Goal: Task Accomplishment & Management: Manage account settings

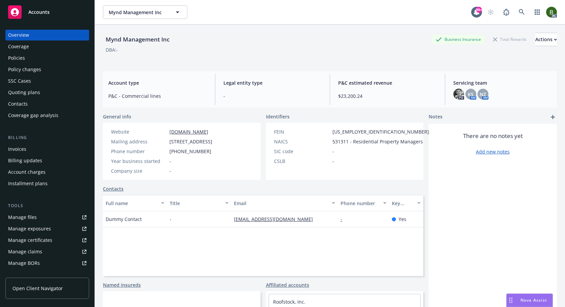
click at [31, 221] on div "Manage files" at bounding box center [22, 217] width 29 height 11
click at [21, 60] on div "Policies" at bounding box center [16, 58] width 17 height 11
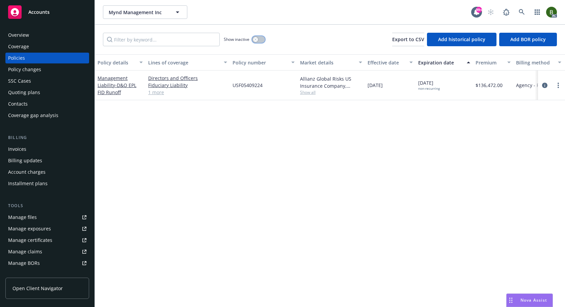
click at [256, 36] on button "button" at bounding box center [258, 39] width 13 height 7
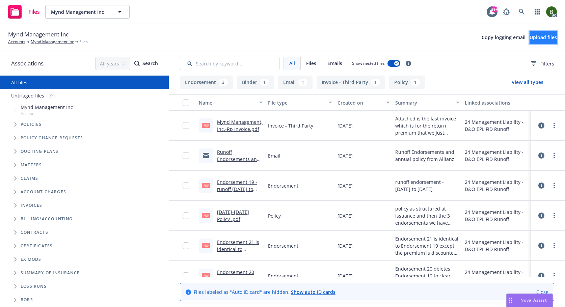
click at [530, 40] on span "Upload files" at bounding box center [543, 37] width 27 height 6
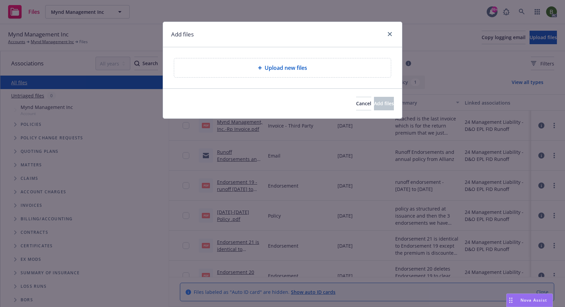
click at [276, 70] on span "Upload new files" at bounding box center [286, 68] width 43 height 8
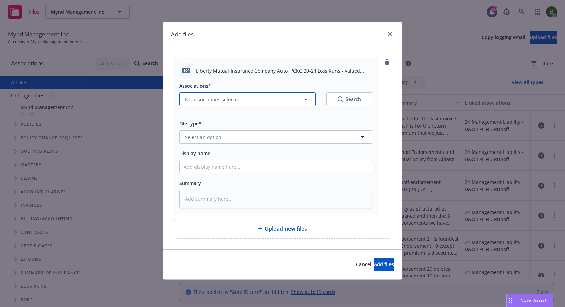
click at [246, 103] on button "No associations selected" at bounding box center [247, 100] width 136 height 14
type textarea "x"
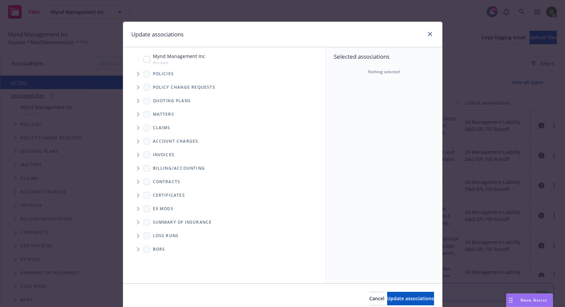
click at [137, 74] on icon "Tree Example" at bounding box center [138, 74] width 2 height 4
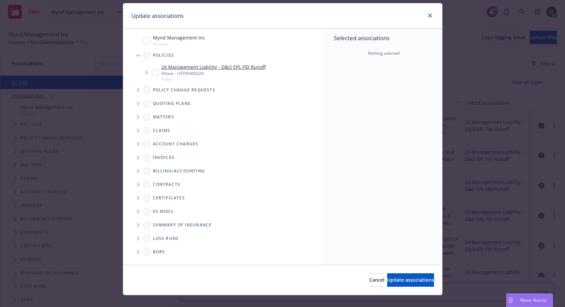
scroll to position [28, 0]
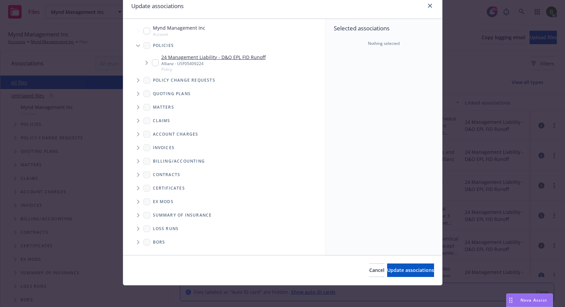
click at [138, 228] on span "Folder Tree Example" at bounding box center [138, 229] width 11 height 11
click at [155, 244] on input "Folder Tree Example" at bounding box center [156, 240] width 7 height 7
checkbox input "true"
click at [364, 76] on div "Select an option" at bounding box center [381, 74] width 72 height 7
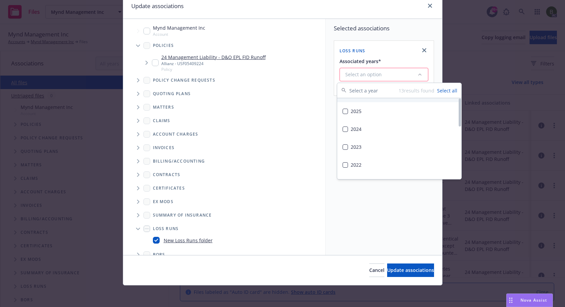
scroll to position [0, 0]
click at [355, 143] on div "2025" at bounding box center [399, 143] width 124 height 18
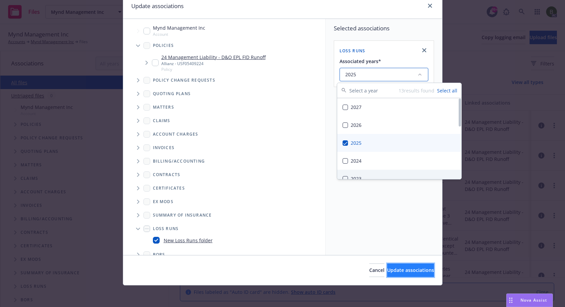
click at [400, 265] on button "Update associations" at bounding box center [410, 271] width 47 height 14
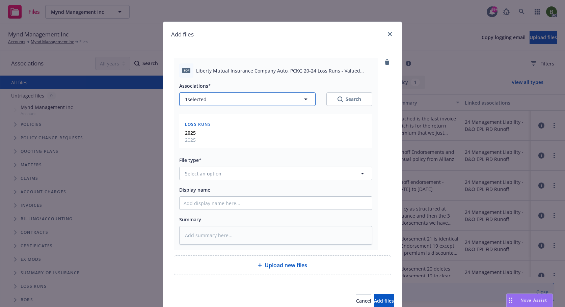
click at [238, 94] on button "1 selected" at bounding box center [247, 100] width 136 height 14
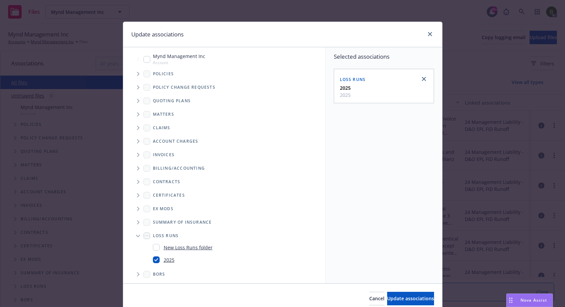
click at [137, 74] on icon "Tree Example" at bounding box center [138, 74] width 2 height 4
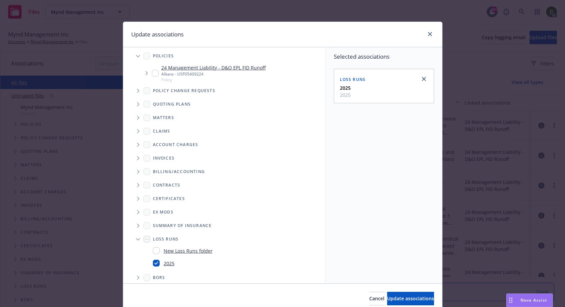
scroll to position [23, 0]
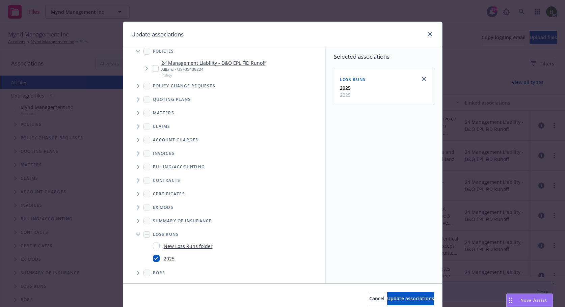
click at [136, 235] on icon "Folder Tree Example" at bounding box center [138, 235] width 4 height 2
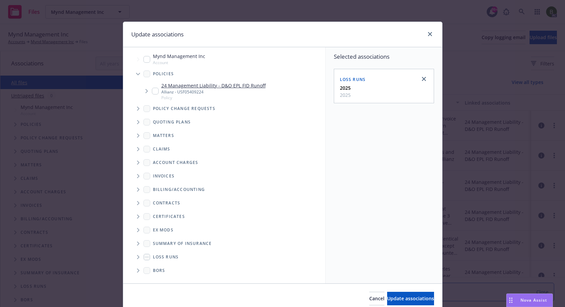
click at [136, 75] on icon "Tree Example" at bounding box center [138, 74] width 4 height 3
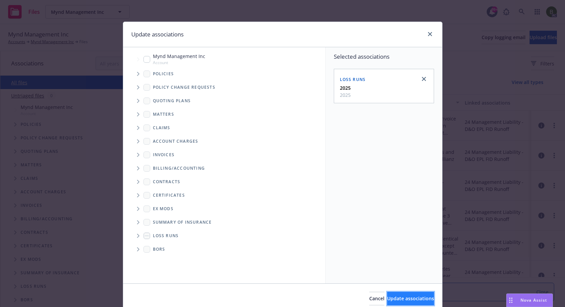
click at [397, 301] on span "Update associations" at bounding box center [410, 298] width 47 height 6
type textarea "x"
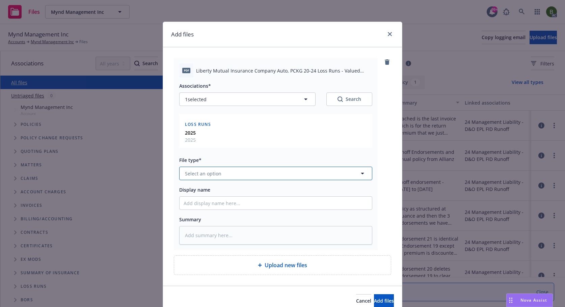
click at [236, 175] on button "Select an option" at bounding box center [275, 174] width 193 height 14
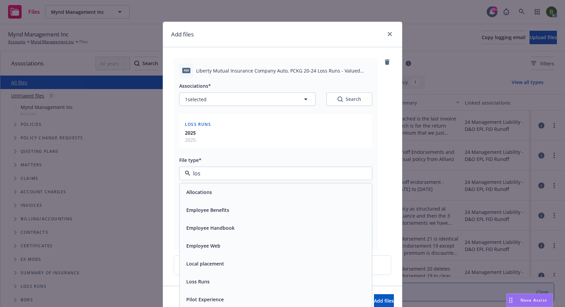
type input "loss"
click at [208, 186] on div "Loss Runs" at bounding box center [276, 192] width 192 height 18
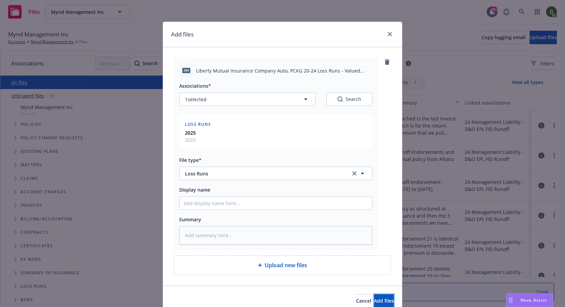
click at [380, 302] on button "Add files" at bounding box center [384, 301] width 20 height 14
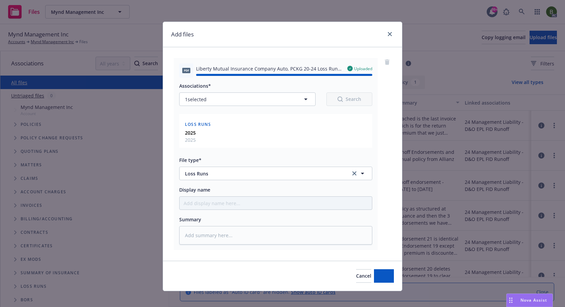
type textarea "x"
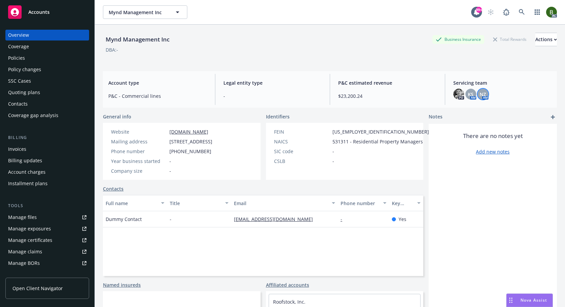
click at [483, 93] on div "NZ" at bounding box center [483, 94] width 11 height 11
click at [466, 90] on div "KS" at bounding box center [471, 94] width 11 height 11
